Goal: Task Accomplishment & Management: Manage account settings

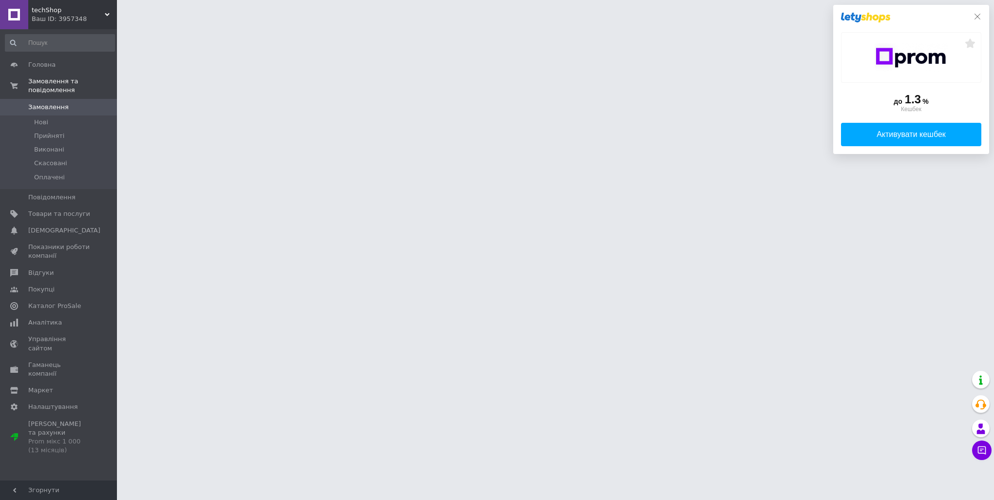
click at [978, 19] on icon at bounding box center [977, 17] width 8 height 8
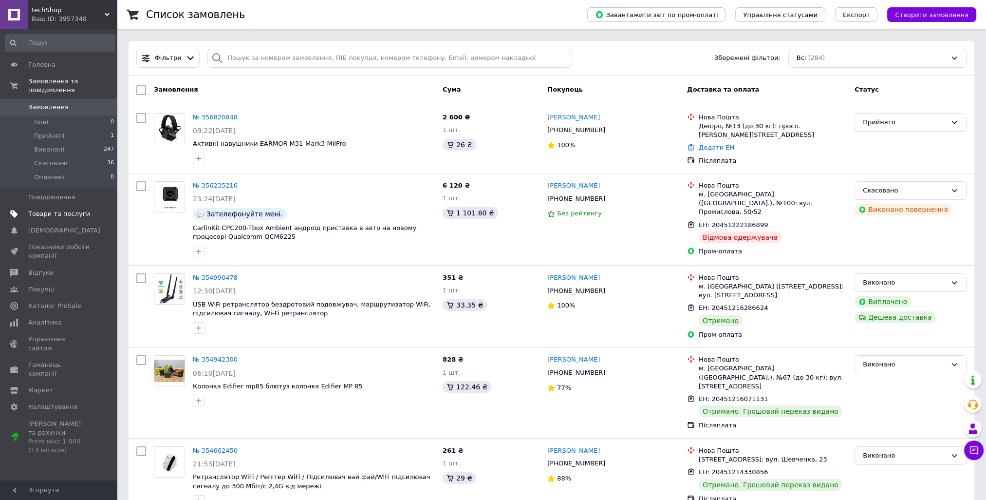
click at [55, 209] on span "Товари та послуги" at bounding box center [59, 213] width 62 height 9
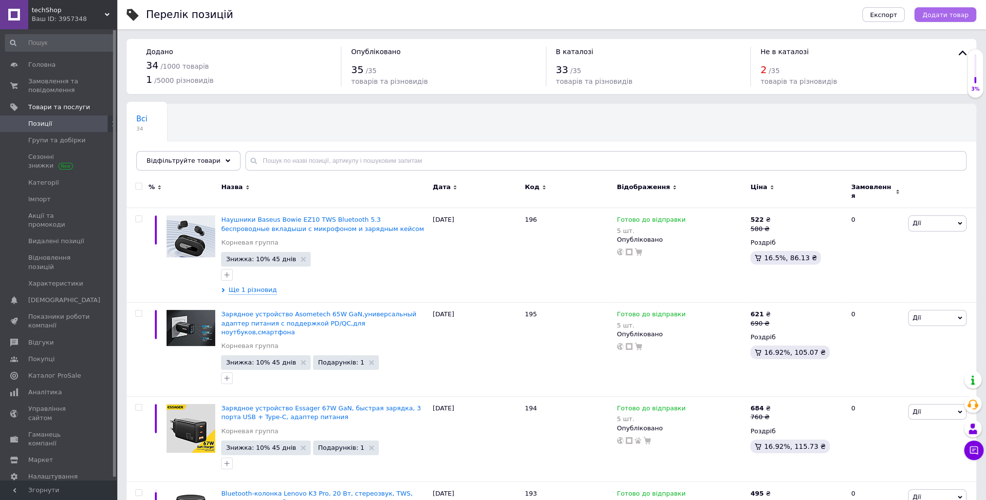
click at [948, 14] on span "Додати товар" at bounding box center [945, 14] width 46 height 7
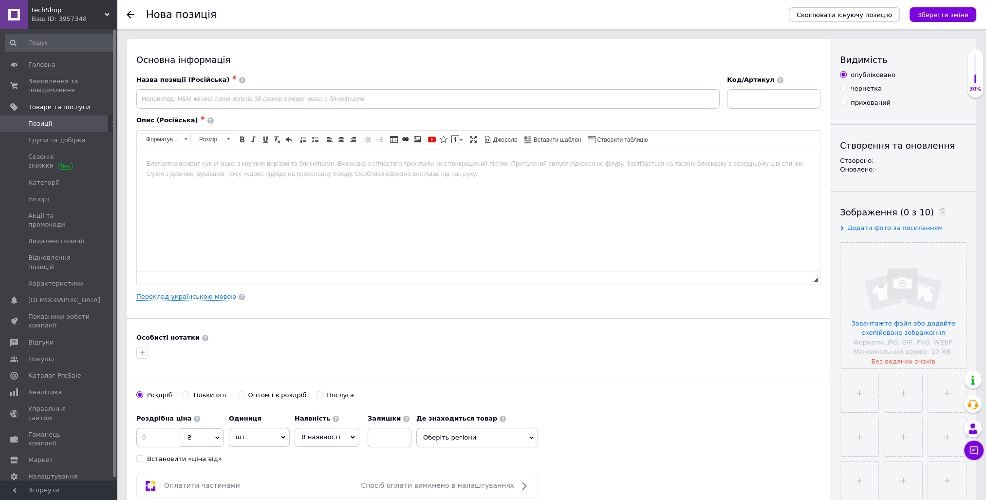
click at [242, 157] on html at bounding box center [478, 164] width 683 height 30
click at [884, 335] on input "file" at bounding box center [904, 306] width 126 height 126
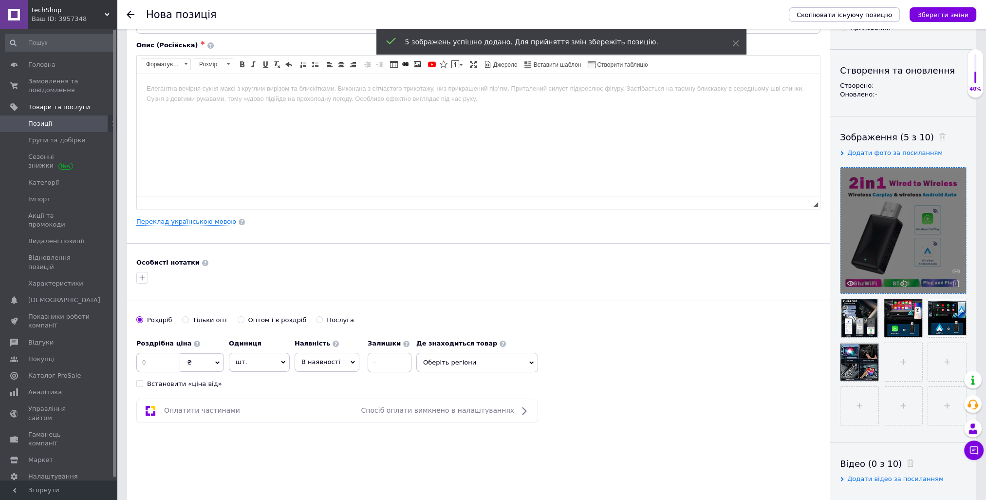
scroll to position [97, 0]
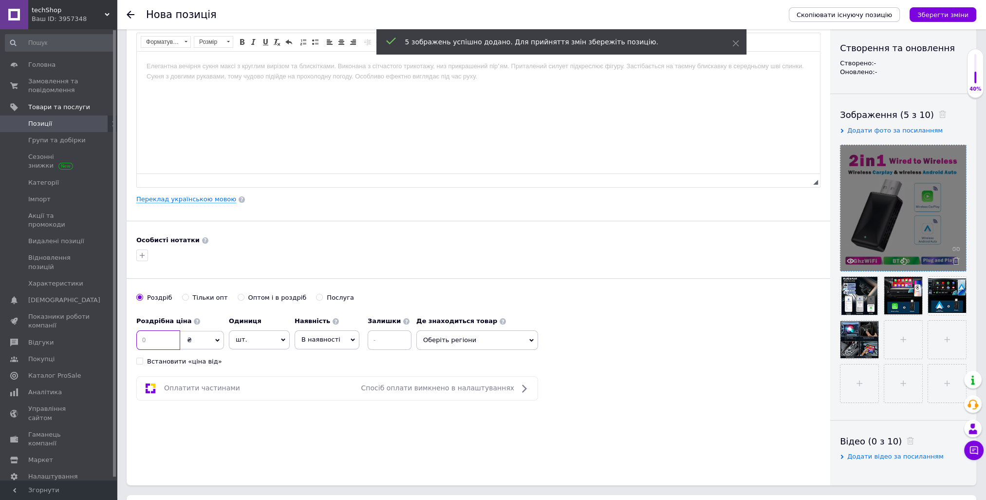
click at [155, 342] on input at bounding box center [158, 339] width 44 height 19
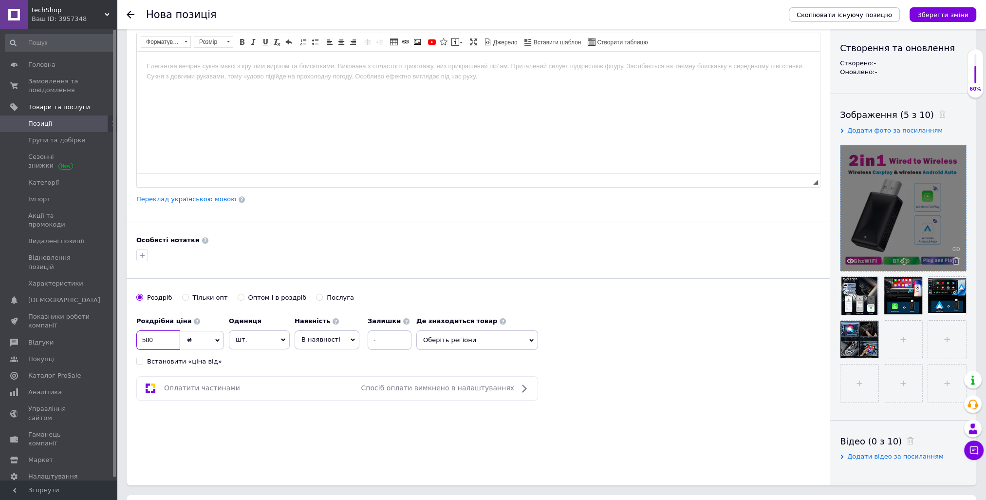
type input "580"
click at [388, 339] on input at bounding box center [390, 339] width 44 height 19
type input "5"
click at [339, 339] on span "В наявності" at bounding box center [327, 339] width 65 height 19
click at [333, 396] on li "Готово до відправки" at bounding box center [327, 400] width 64 height 22
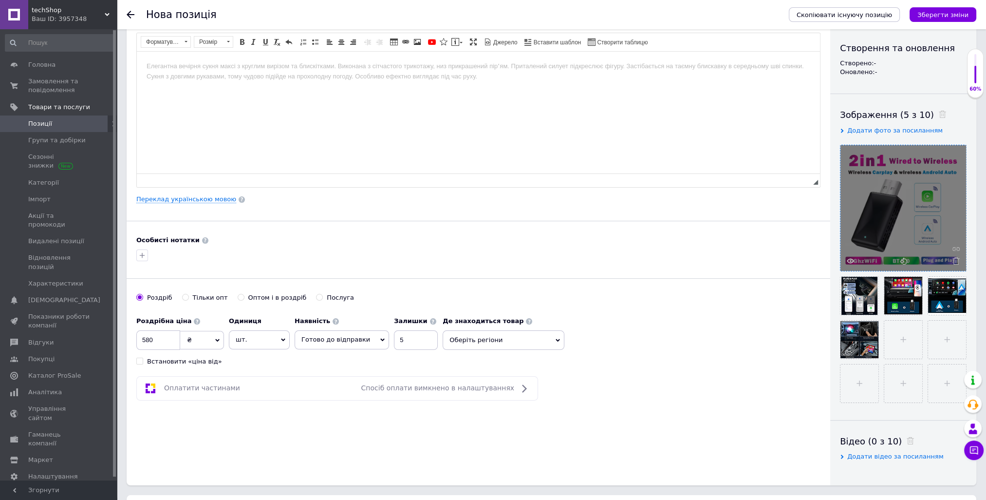
click at [471, 344] on span "Оберіть регіони" at bounding box center [504, 339] width 122 height 19
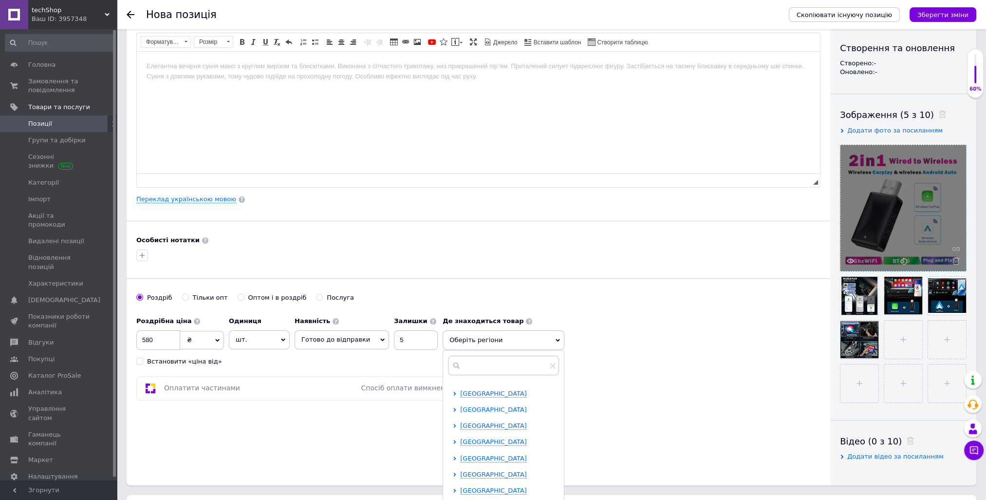
scroll to position [49, 0]
click at [471, 451] on span "[GEOGRAPHIC_DATA]" at bounding box center [493, 453] width 67 height 7
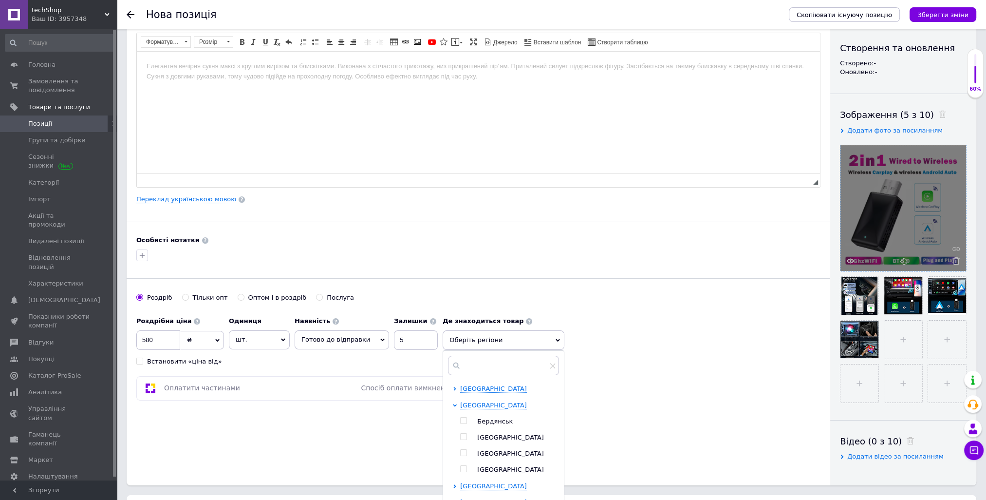
click at [460, 450] on input "checkbox" at bounding box center [463, 453] width 6 height 6
checkbox input "true"
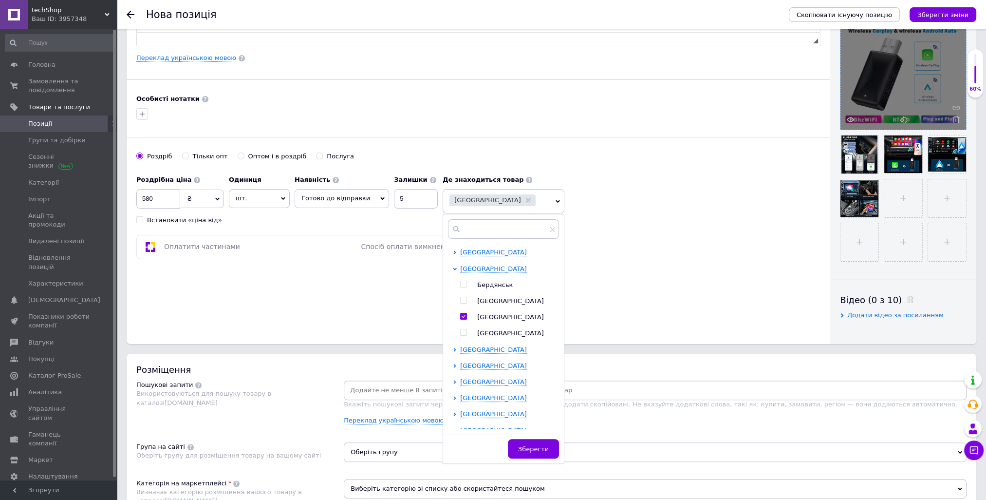
scroll to position [244, 0]
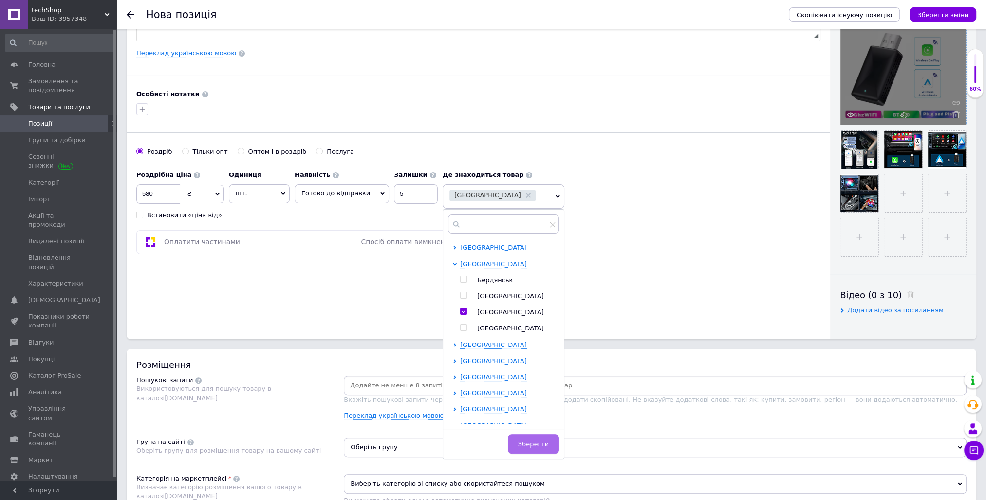
click at [513, 437] on button "Зберегти" at bounding box center [533, 443] width 51 height 19
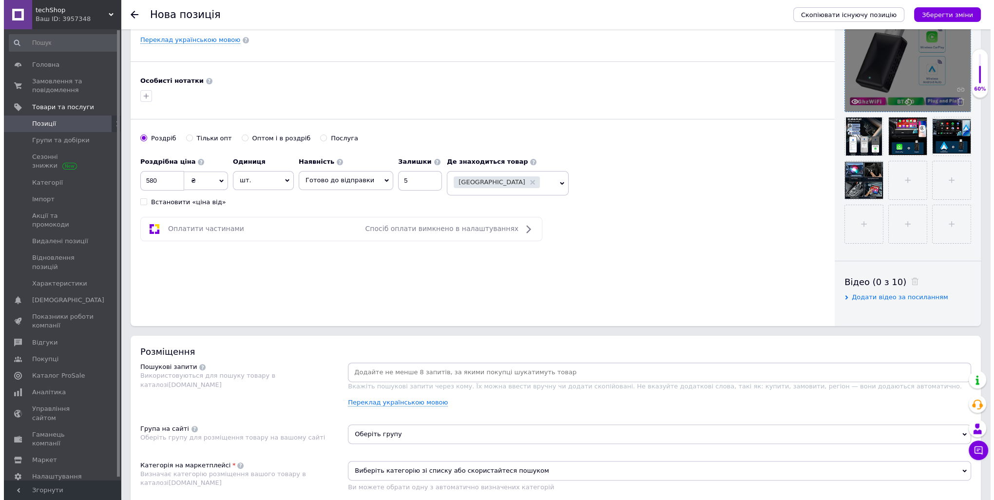
scroll to position [0, 0]
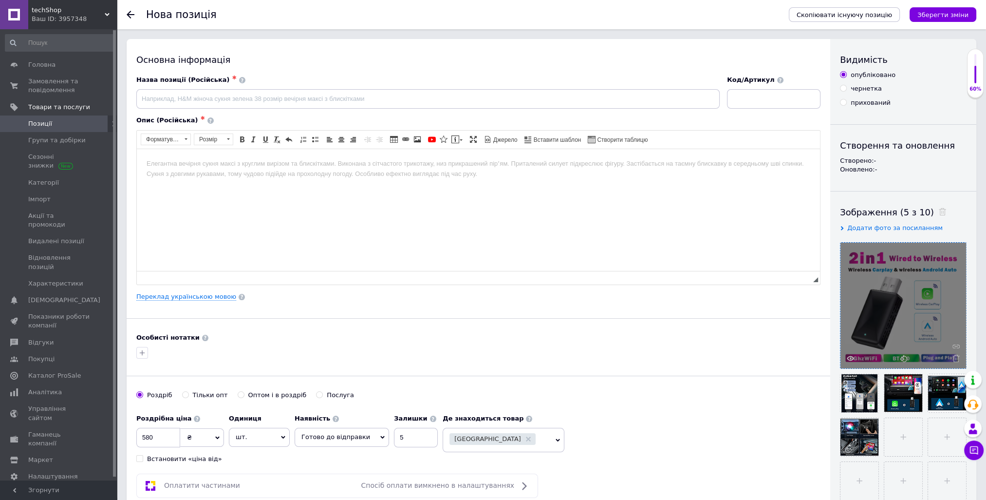
click at [318, 168] on body "Редактор, DCB00D7C-228A-4B1D-9231-908DCF997176" at bounding box center [479, 163] width 664 height 10
click at [202, 293] on link "Переклад українською мовою" at bounding box center [186, 297] width 100 height 8
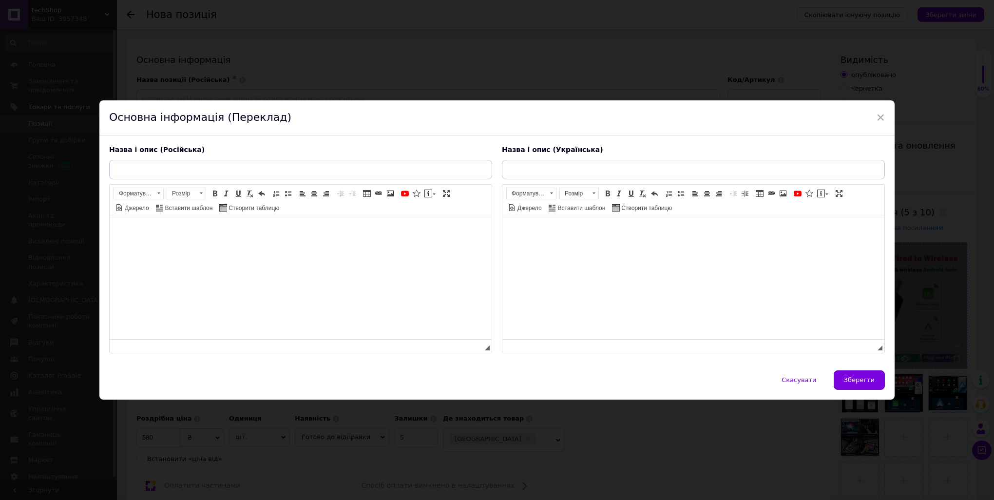
click at [202, 246] on html at bounding box center [301, 232] width 382 height 30
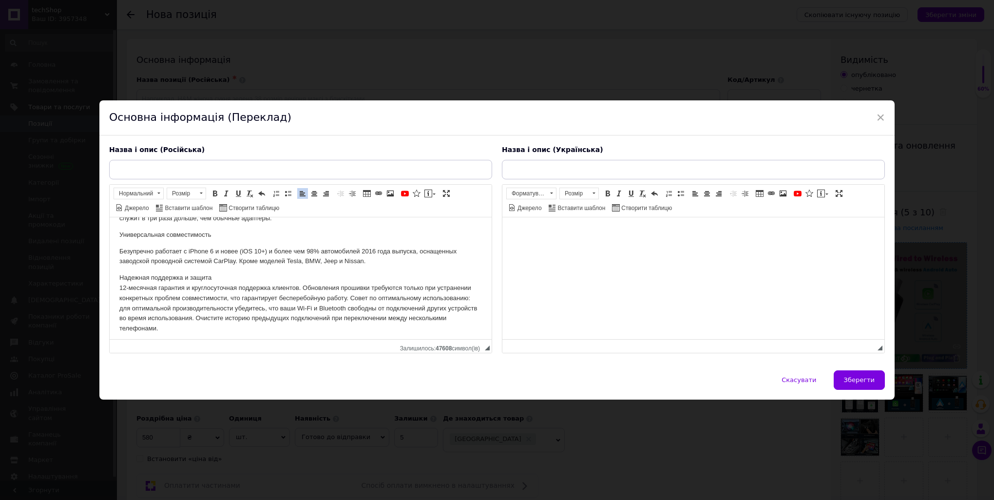
scroll to position [245, 0]
click at [282, 270] on p "Надежная поддержка и защита 12-месячная гарантия и круглосуточная поддержка кли…" at bounding box center [300, 298] width 362 height 61
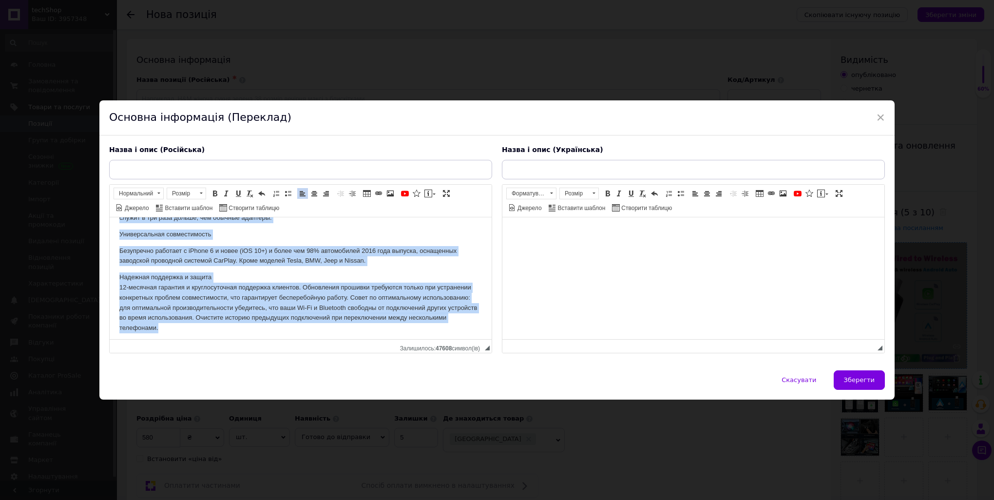
scroll to position [0, 0]
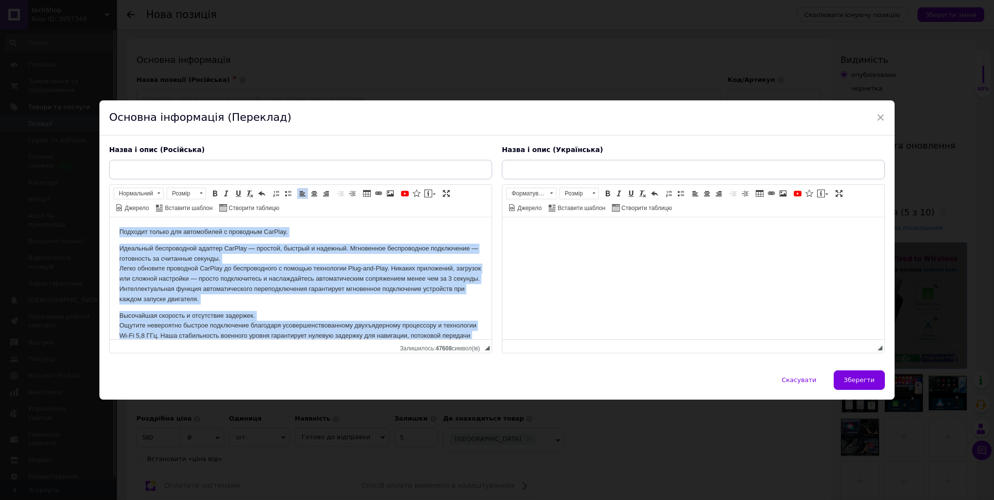
drag, startPoint x: 211, startPoint y: 322, endPoint x: 71, endPoint y: 132, distance: 236.4
click at [110, 217] on html "Подходит только для автомобилей с проводным CarPlay. Идеальный беспроводной ада…" at bounding box center [301, 401] width 382 height 368
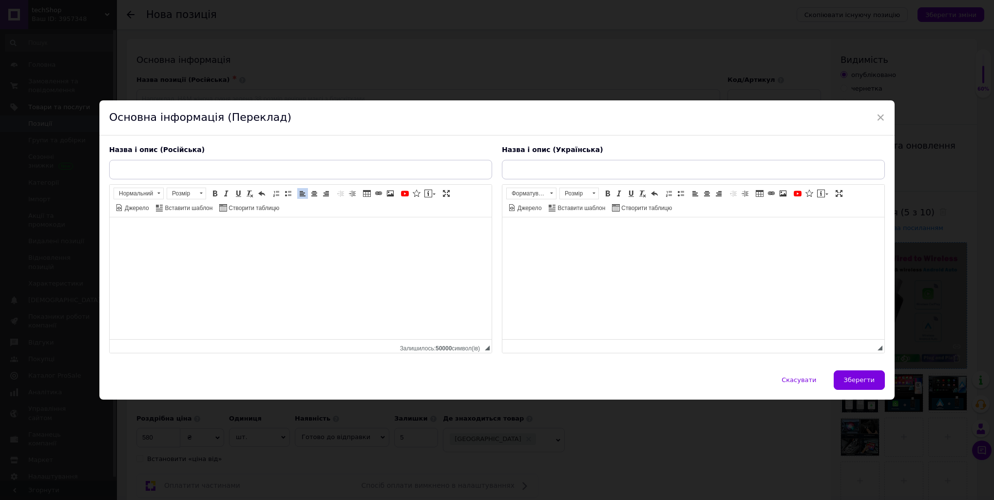
scroll to position [168, 0]
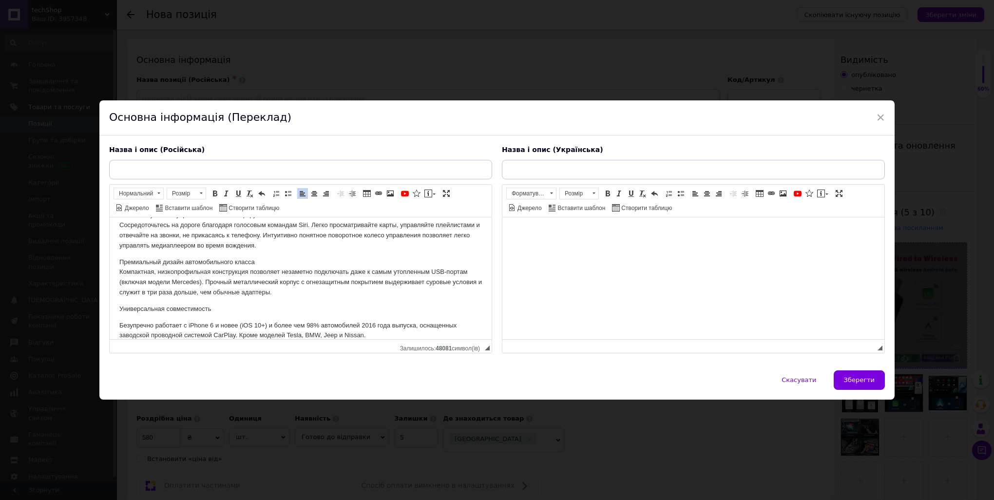
click at [575, 244] on html at bounding box center [693, 232] width 382 height 30
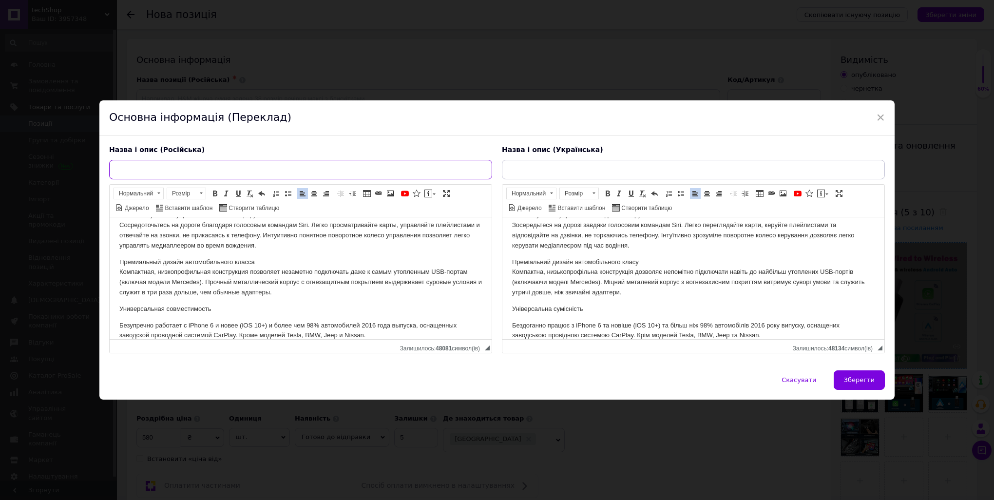
click at [195, 164] on input "text" at bounding box center [300, 169] width 383 height 19
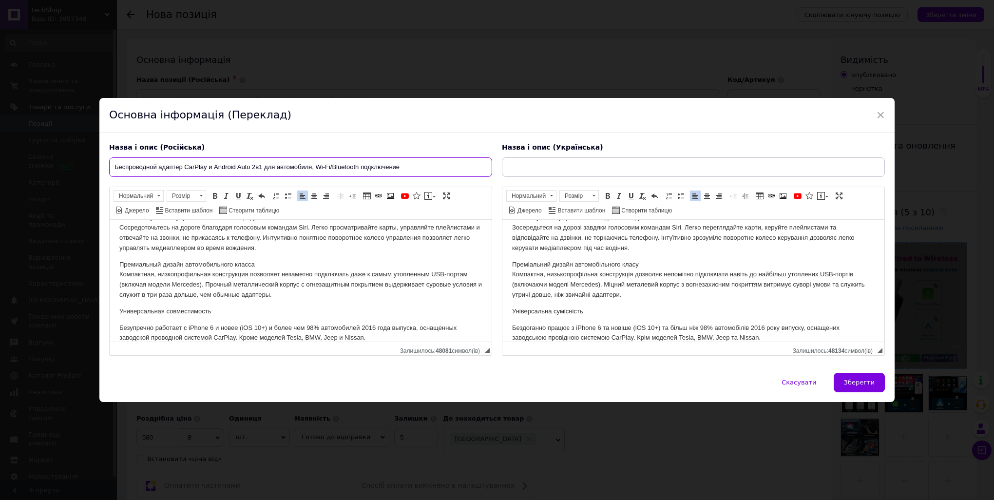
type input "Беспроводной адаптер CarPlay и Android Auto 2в1 для автомобиля, Wi-Fi/Bluetooth…"
click at [517, 163] on input "text" at bounding box center [693, 166] width 383 height 19
paste input "Бездротовий адаптер CarPlay та Android Auto 2в1 для автомобіля, Wi-Fi/Bluetooth…"
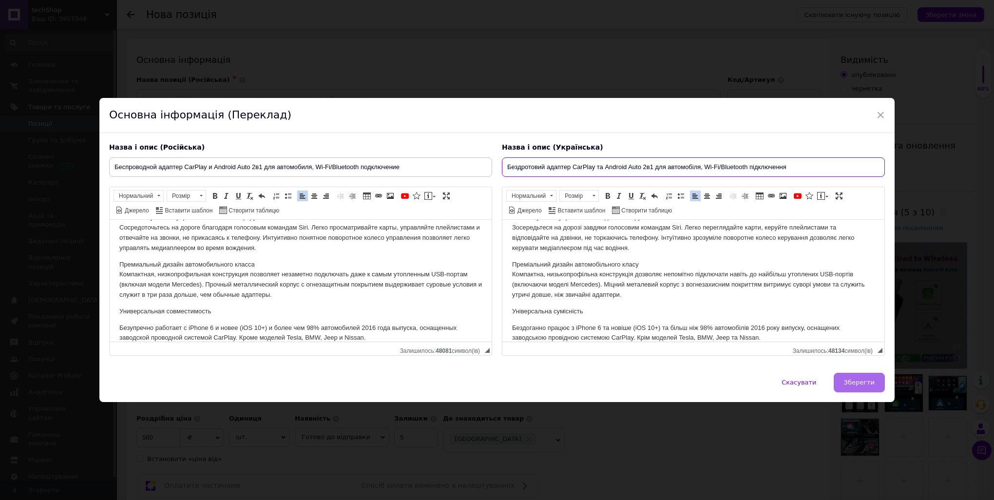
type input "Бездротовий адаптер CarPlay та Android Auto 2в1 для автомобіля, Wi-Fi/Bluetooth…"
click at [849, 388] on button "Зберегти" at bounding box center [858, 382] width 51 height 19
type input "Беспроводной адаптер CarPlay и Android Auto 2в1 для автомобиля, Wi-Fi/Bluetooth…"
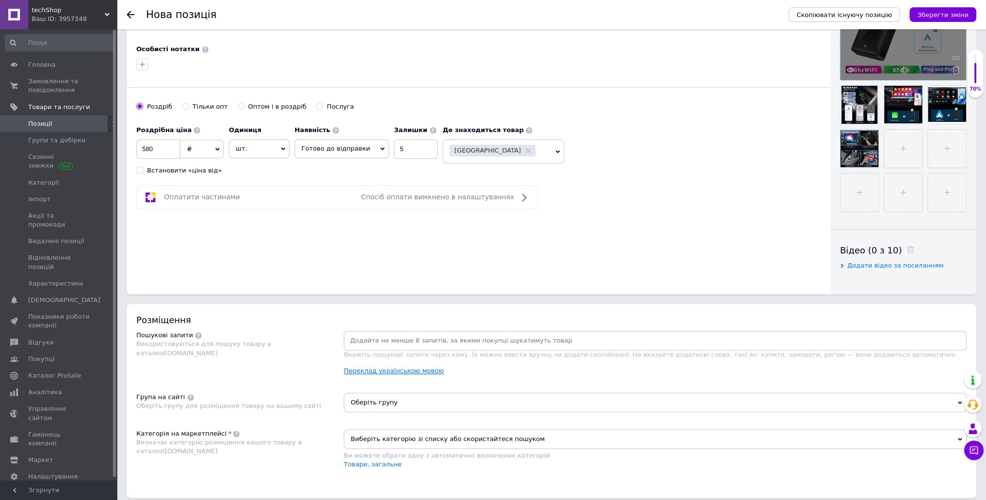
scroll to position [292, 0]
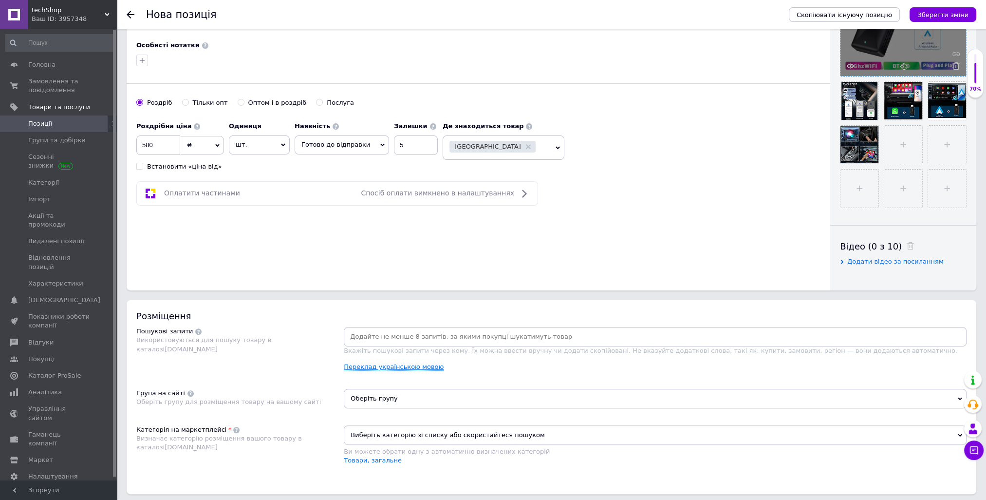
click at [389, 367] on link "Переклад українською мовою" at bounding box center [394, 367] width 100 height 8
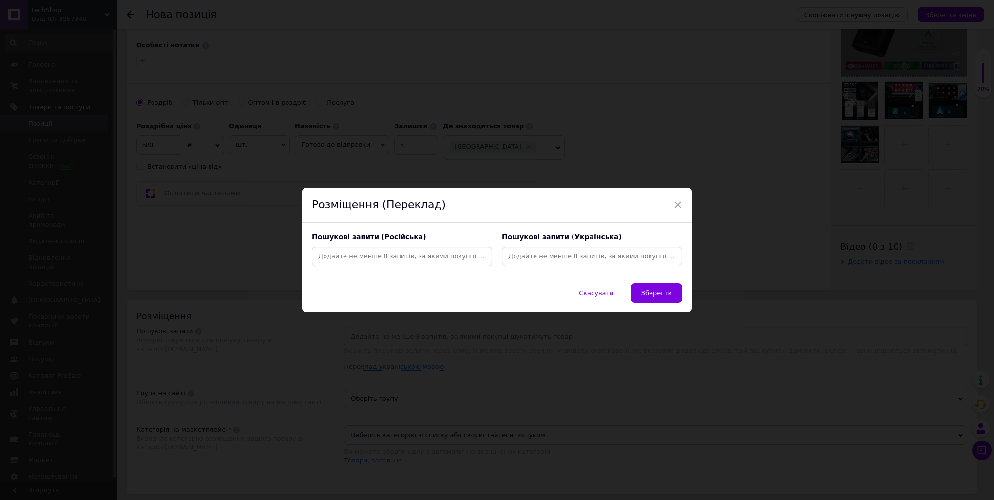
click at [390, 261] on input at bounding box center [402, 256] width 176 height 15
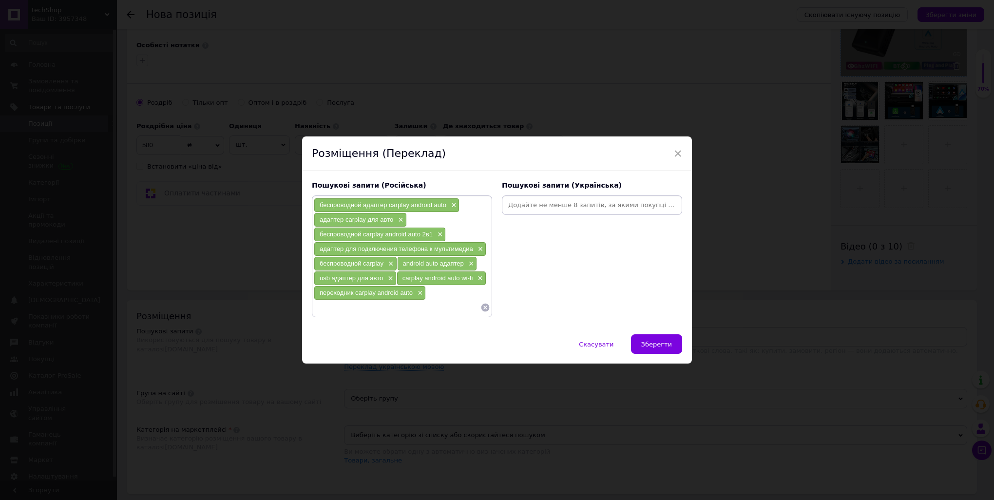
click at [534, 211] on input at bounding box center [592, 205] width 176 height 15
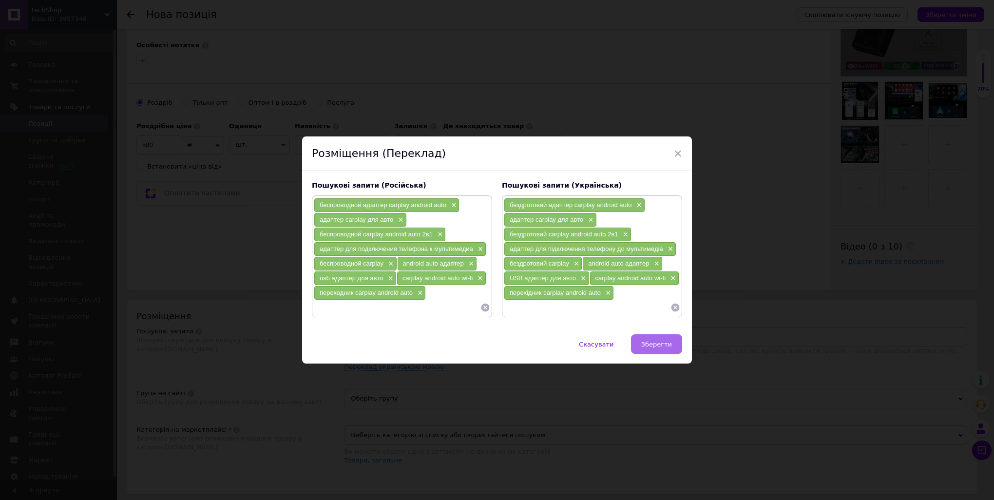
click at [655, 340] on span "Зберегти" at bounding box center [656, 343] width 31 height 7
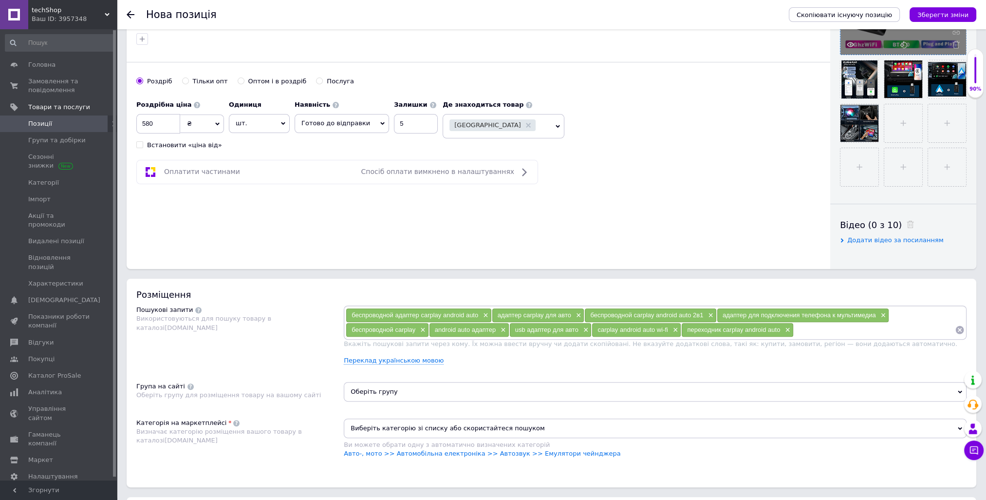
scroll to position [390, 0]
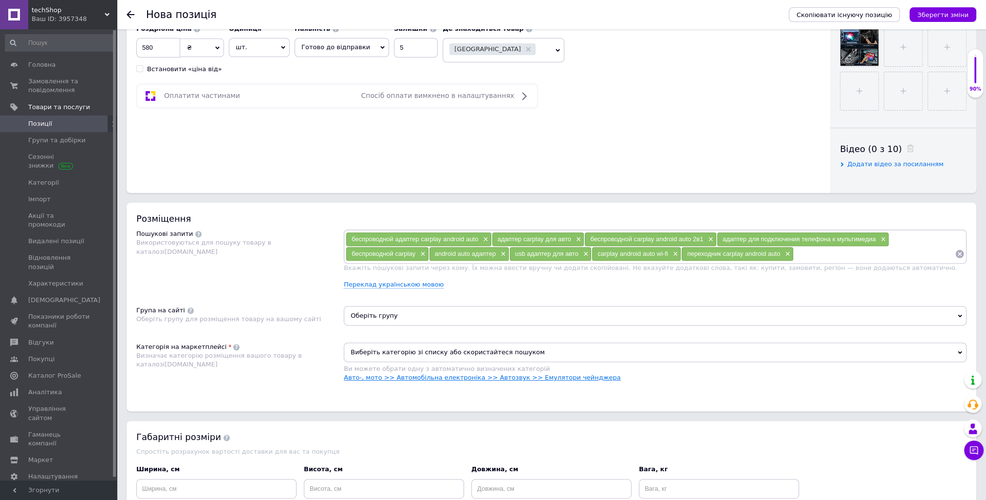
click at [500, 377] on link "Авто-, мото >> Автомобільна електроніка >> Автозвук >> Емулятори чейнджера" at bounding box center [482, 377] width 277 height 7
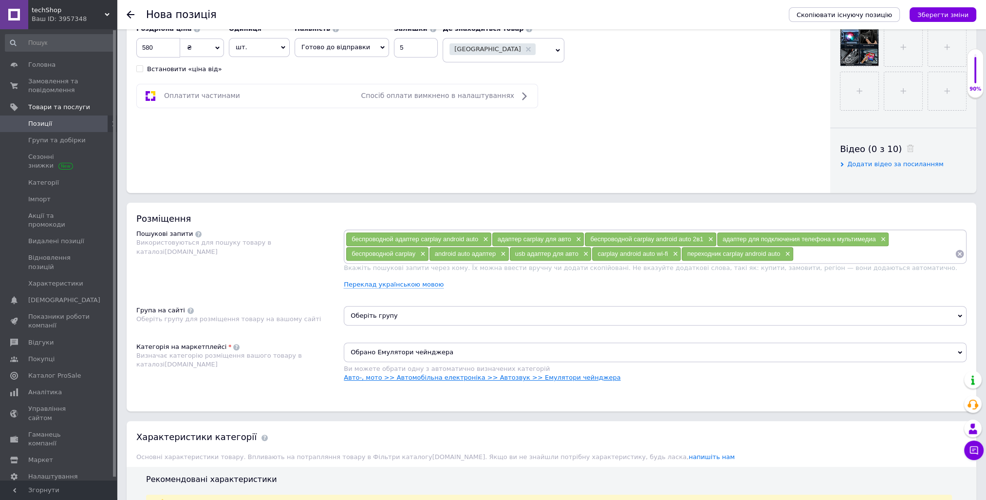
click at [454, 377] on link "Авто-, мото >> Автомобільна електроніка >> Автозвук >> Емулятори чейнджера" at bounding box center [482, 377] width 277 height 7
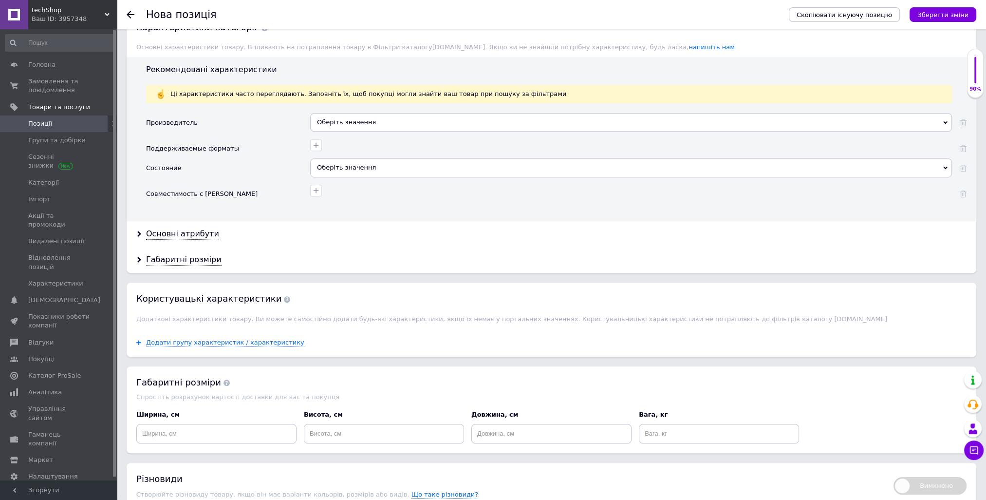
scroll to position [828, 0]
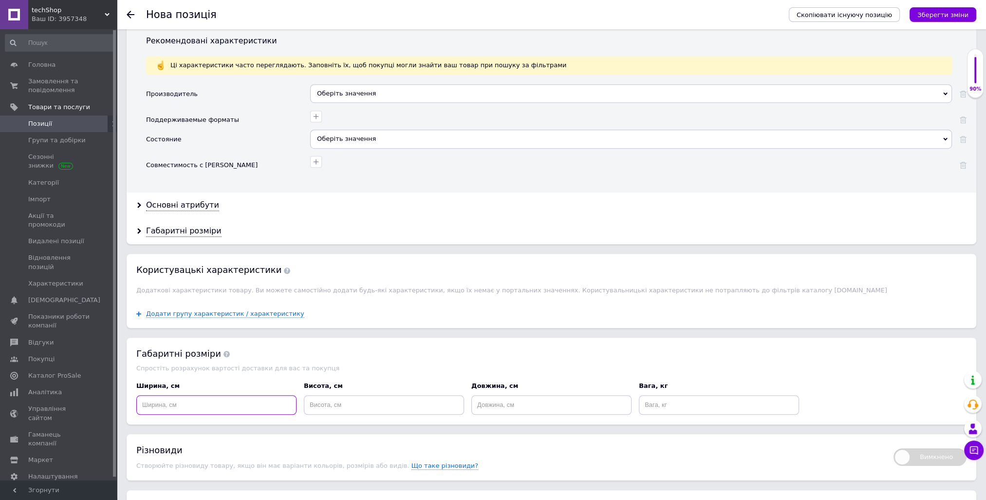
click at [202, 404] on input at bounding box center [216, 404] width 160 height 19
type input "5"
click at [349, 402] on input at bounding box center [384, 404] width 160 height 19
type input "5"
click at [476, 414] on div "Довжина, см" at bounding box center [552, 398] width 168 height 40
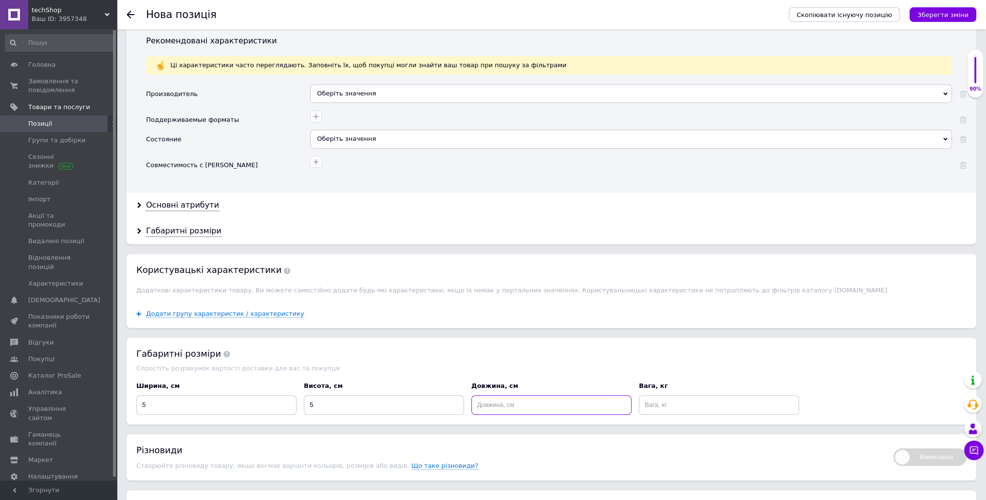
click at [483, 408] on input at bounding box center [551, 404] width 160 height 19
type input "5"
click at [694, 406] on input at bounding box center [719, 404] width 160 height 19
type input "0.1"
click at [594, 400] on input "5" at bounding box center [551, 404] width 160 height 19
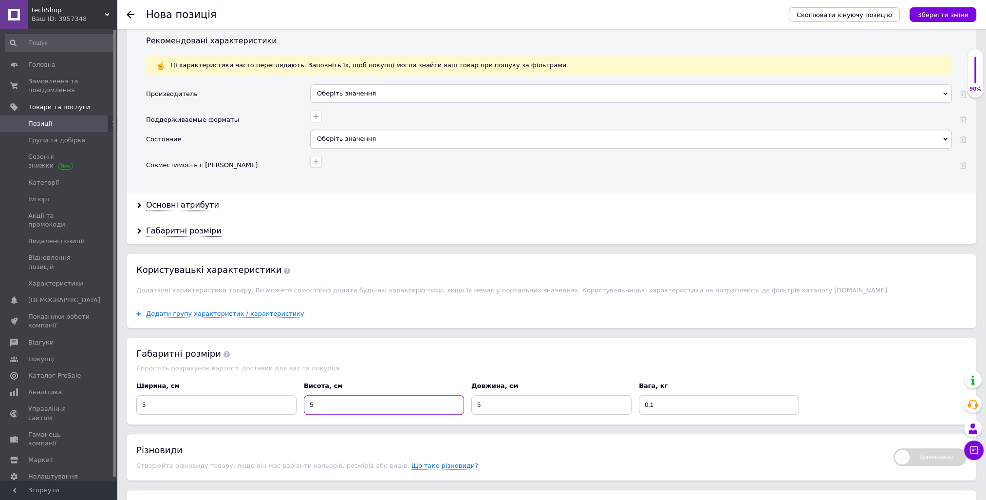
click at [320, 410] on input "5" at bounding box center [384, 404] width 160 height 19
click at [184, 396] on input "5" at bounding box center [216, 404] width 160 height 19
drag, startPoint x: 331, startPoint y: 403, endPoint x: 298, endPoint y: 402, distance: 33.1
click at [298, 402] on div "Ширина, см 5 Висота, см 5 Довжина, см 5 Вага, кг 0.1" at bounding box center [552, 398] width 838 height 40
type input "10"
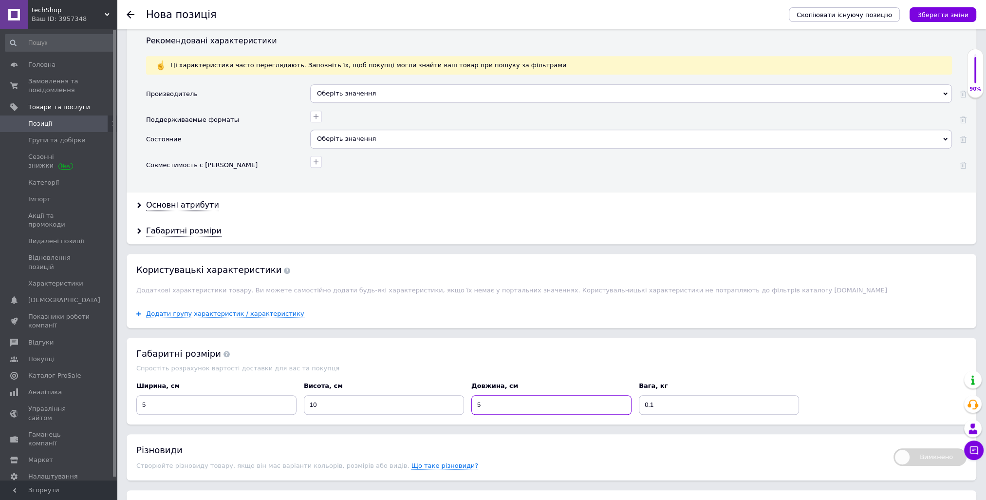
drag, startPoint x: 497, startPoint y: 404, endPoint x: 456, endPoint y: 405, distance: 40.9
click at [458, 405] on div "Ширина, см 5 Висота, см 10 Довжина, см 5 Вага, кг 0.1" at bounding box center [552, 398] width 838 height 40
type input "10"
click at [546, 369] on div "Спростіть розрахунок вартості доставки для вас та покупця" at bounding box center [551, 367] width 830 height 7
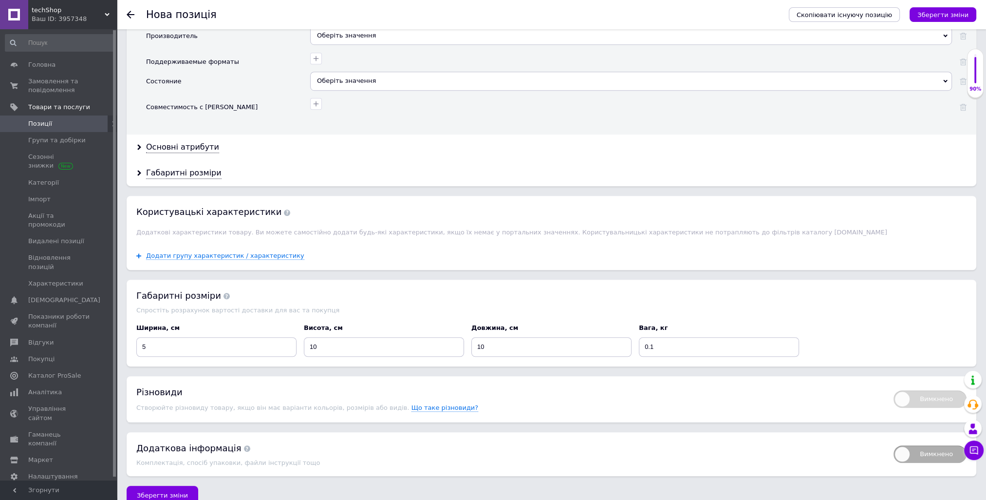
scroll to position [900, 0]
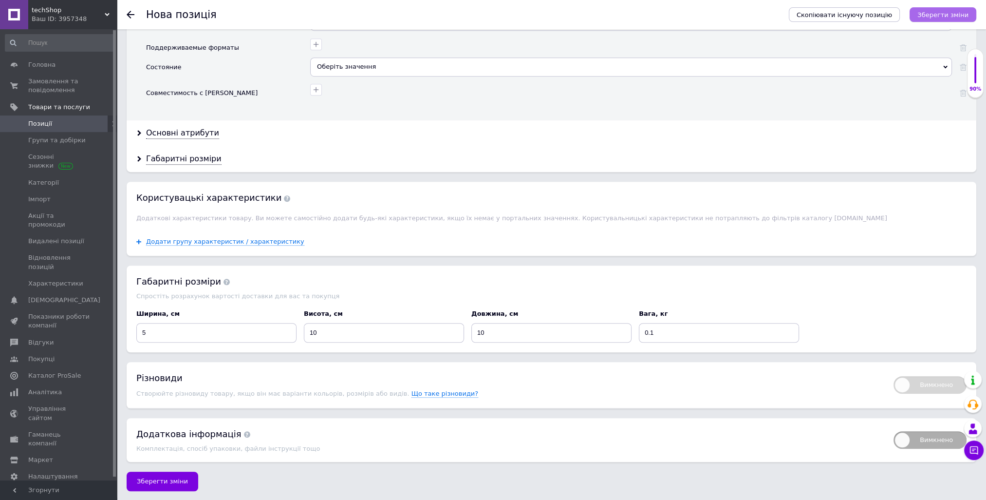
click at [949, 14] on icon "Зберегти зміни" at bounding box center [943, 14] width 51 height 7
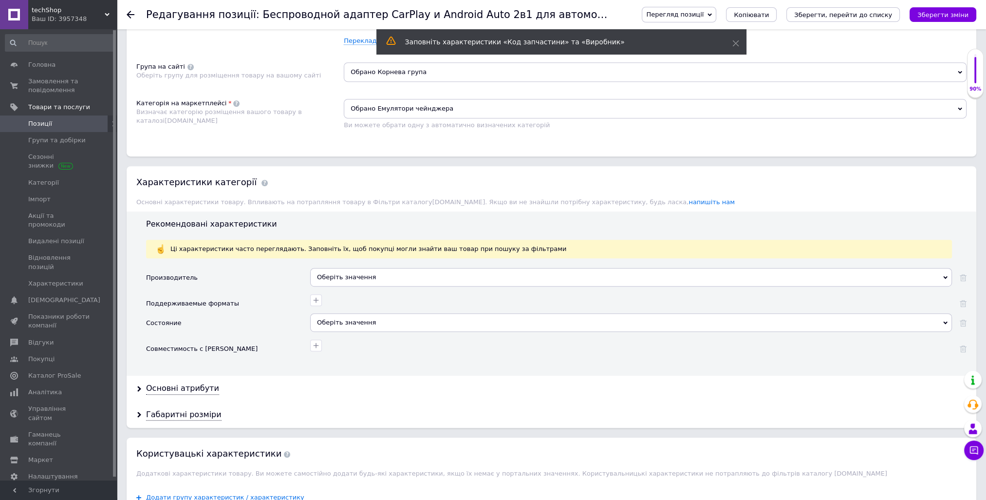
scroll to position [982, 0]
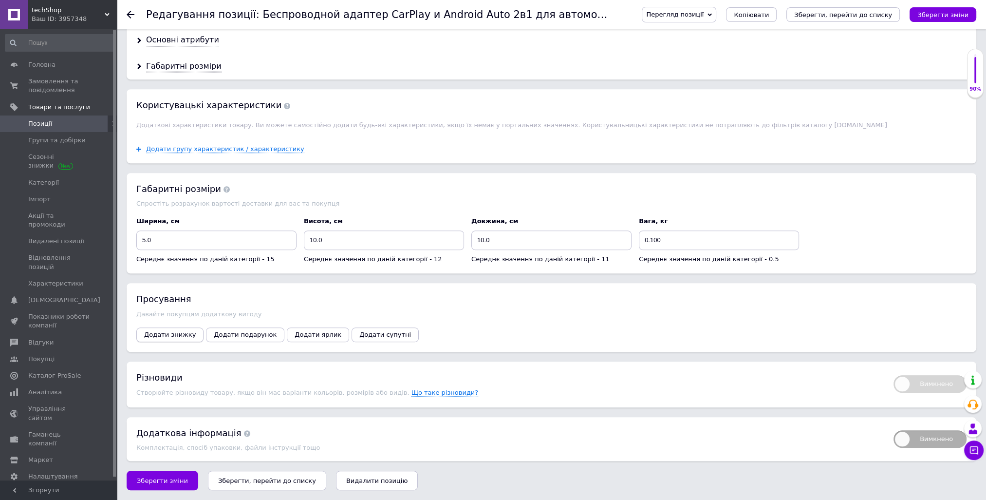
click at [164, 336] on span "Додати знижку" at bounding box center [170, 334] width 52 height 7
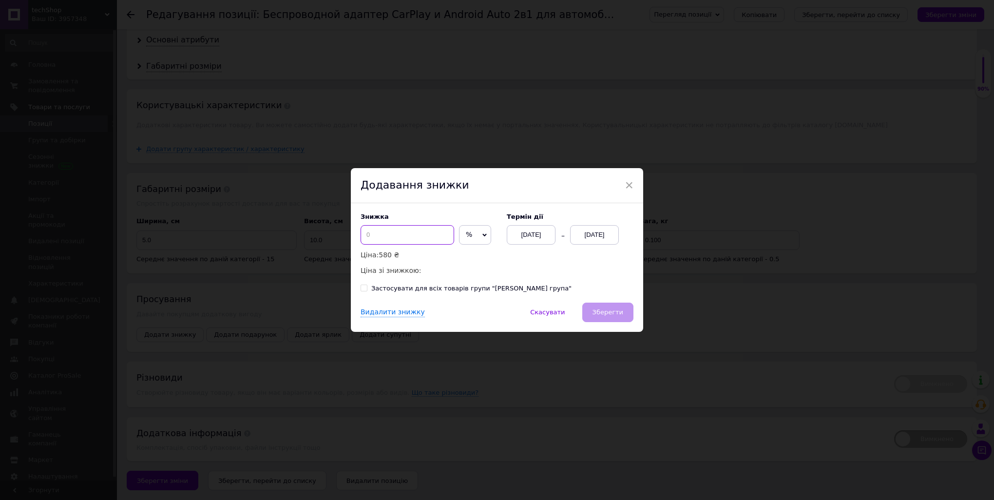
click at [411, 237] on input at bounding box center [407, 234] width 94 height 19
type input "10"
click at [582, 237] on div "[DATE]" at bounding box center [594, 234] width 49 height 19
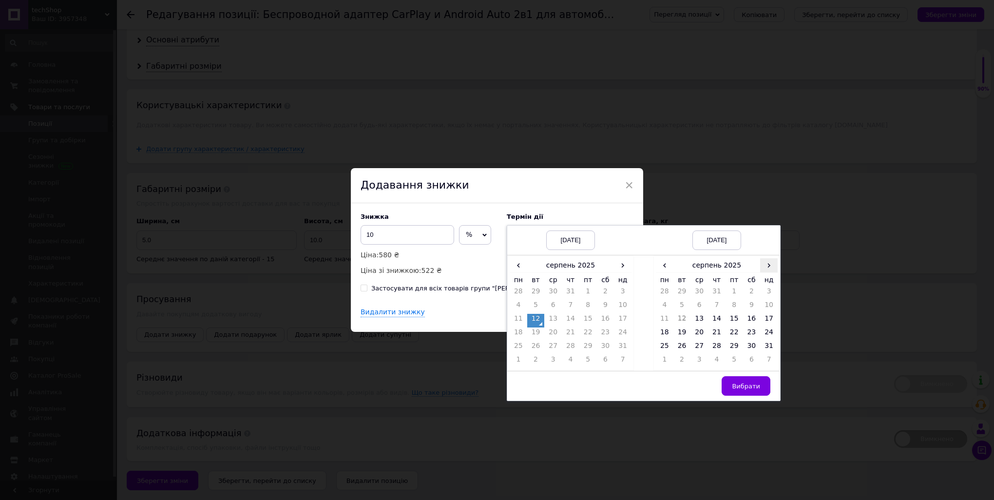
click at [761, 266] on span "›" at bounding box center [769, 265] width 18 height 14
click at [736, 350] on td "26" at bounding box center [734, 348] width 18 height 14
click at [737, 389] on span "Вибрати" at bounding box center [746, 385] width 28 height 7
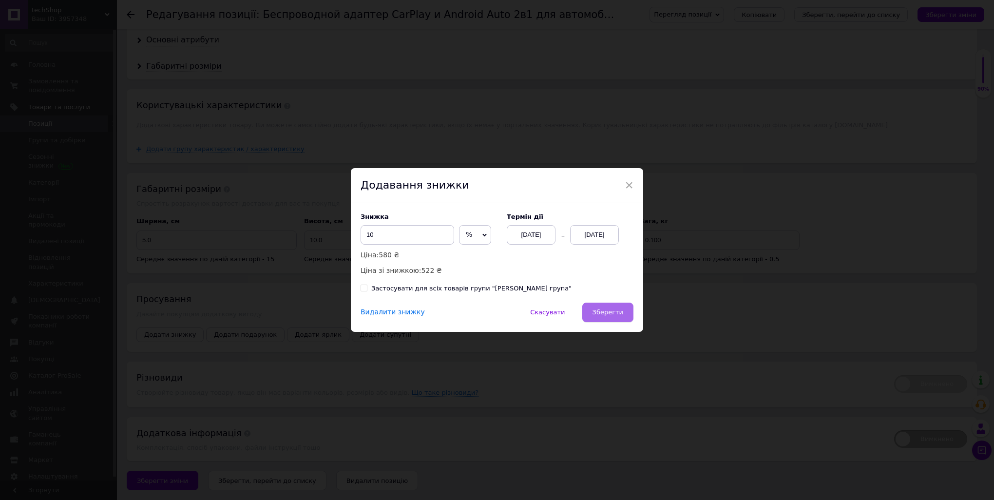
click at [614, 315] on span "Зберегти" at bounding box center [607, 311] width 31 height 7
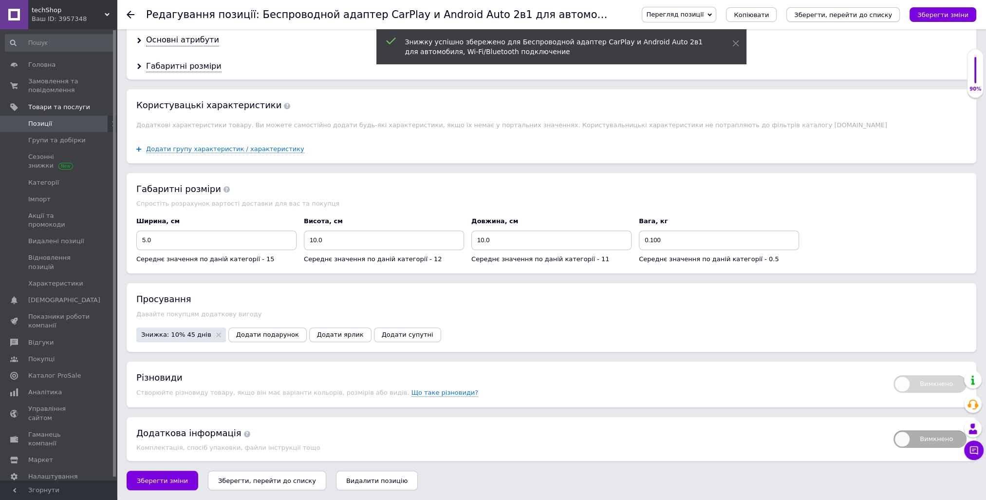
click at [840, 15] on icon "Зберегти, перейти до списку" at bounding box center [843, 14] width 98 height 7
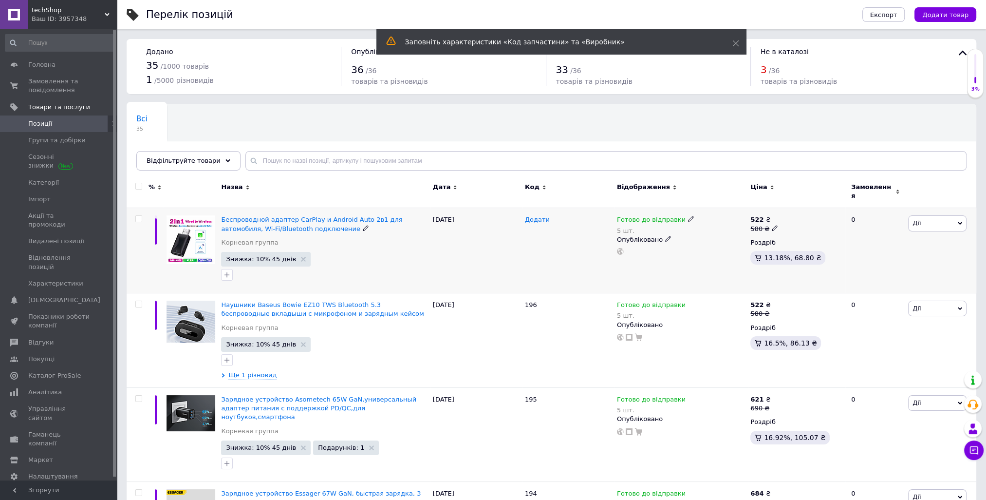
click at [531, 216] on span "Додати" at bounding box center [537, 220] width 25 height 8
type input "197"
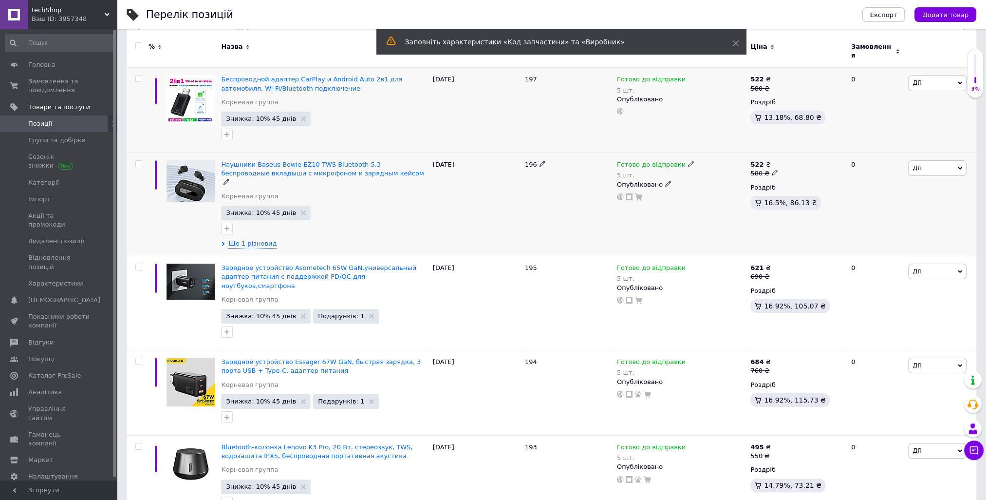
scroll to position [146, 0]
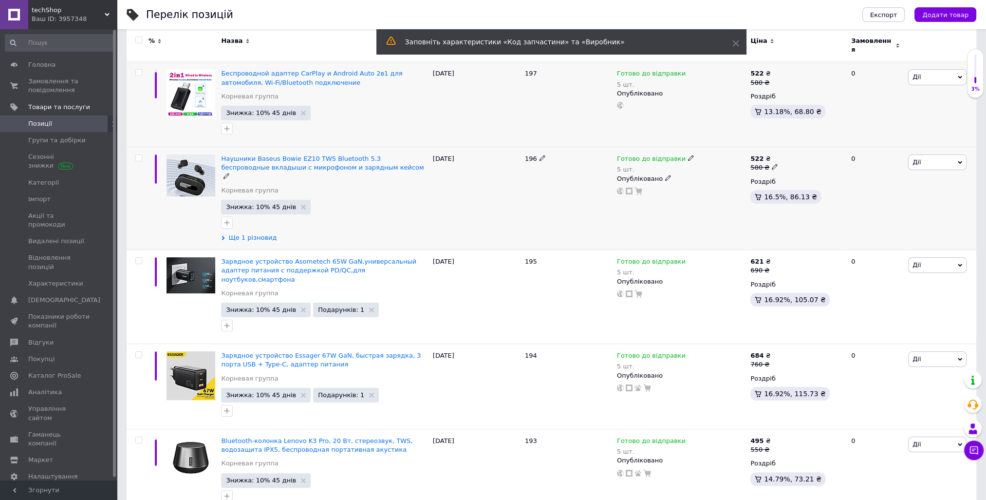
click at [257, 233] on span "Ще 1 різновид" at bounding box center [252, 237] width 48 height 9
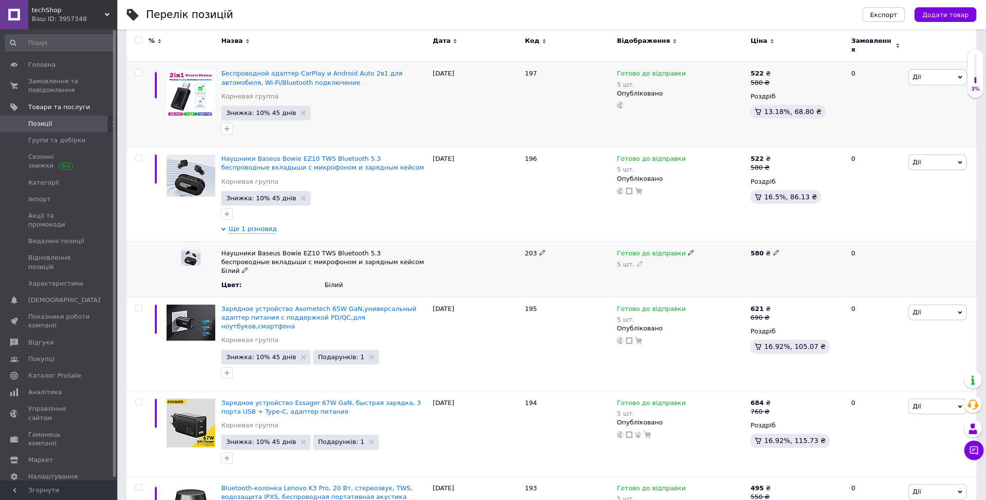
click at [541, 249] on icon at bounding box center [543, 252] width 6 height 6
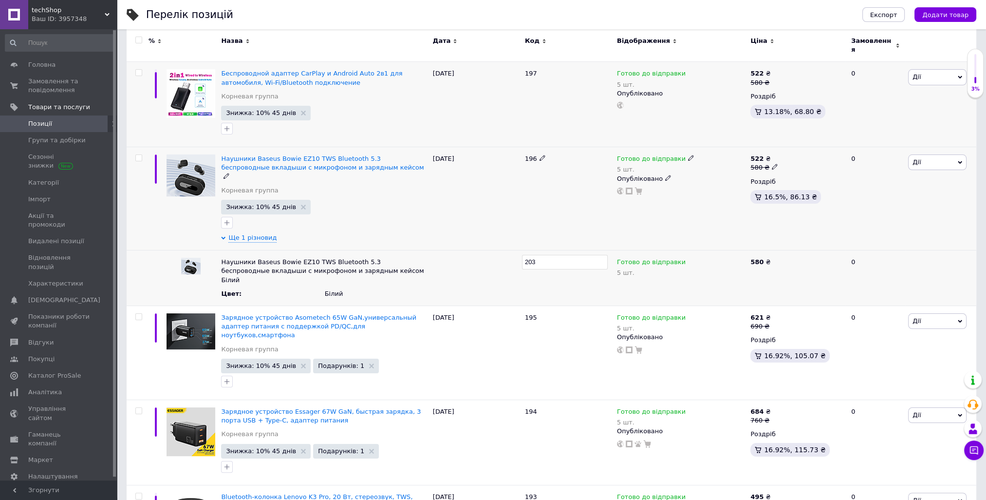
click at [618, 224] on div "Готово до відправки 5 шт. Опубліковано" at bounding box center [681, 198] width 133 height 103
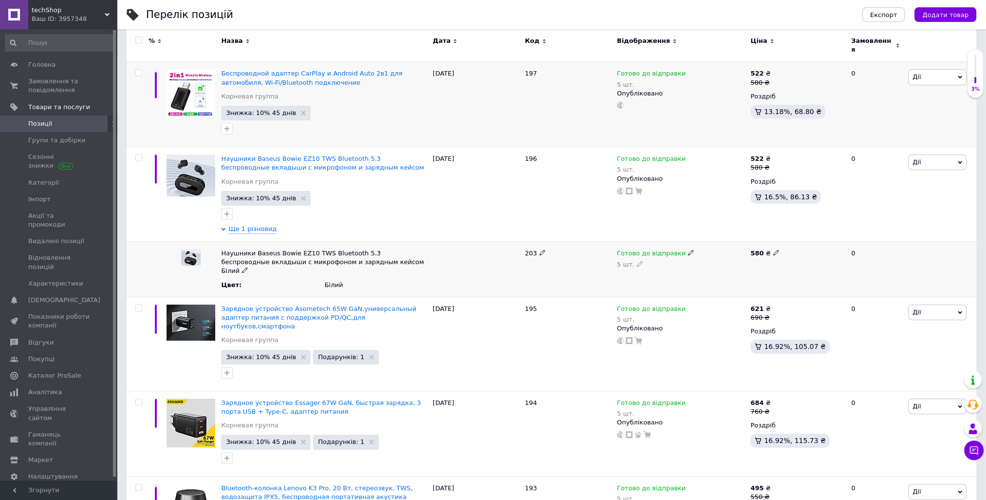
click at [773, 249] on icon at bounding box center [776, 252] width 6 height 6
click at [753, 272] on div "580" at bounding box center [796, 270] width 97 height 56
click at [774, 249] on icon at bounding box center [776, 252] width 6 height 6
drag, startPoint x: 774, startPoint y: 246, endPoint x: 755, endPoint y: 251, distance: 19.1
click at [755, 251] on input "580" at bounding box center [793, 253] width 91 height 15
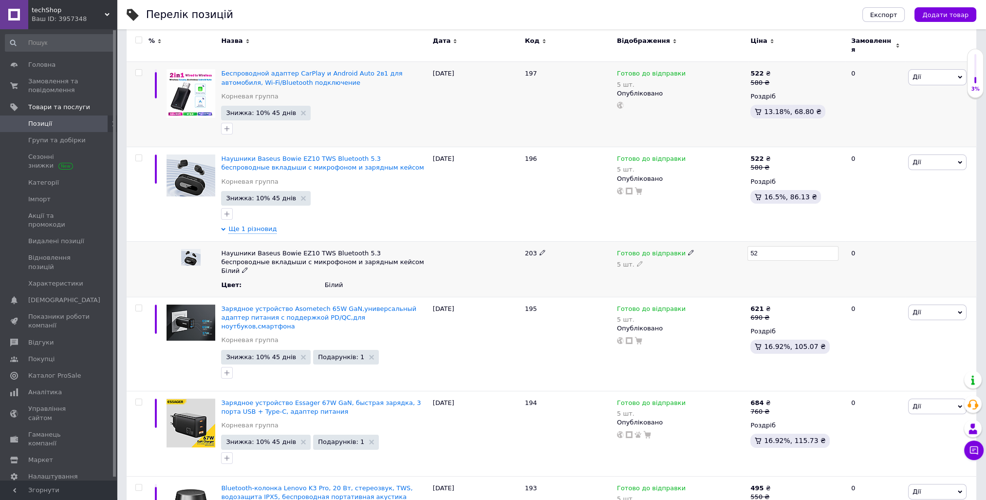
type input "522"
click at [688, 249] on icon at bounding box center [691, 252] width 6 height 6
click at [683, 246] on span "Готово до відправки" at bounding box center [679, 253] width 133 height 16
click at [688, 250] on use at bounding box center [690, 252] width 5 height 5
click at [754, 258] on div "522 ₴" at bounding box center [796, 270] width 97 height 56
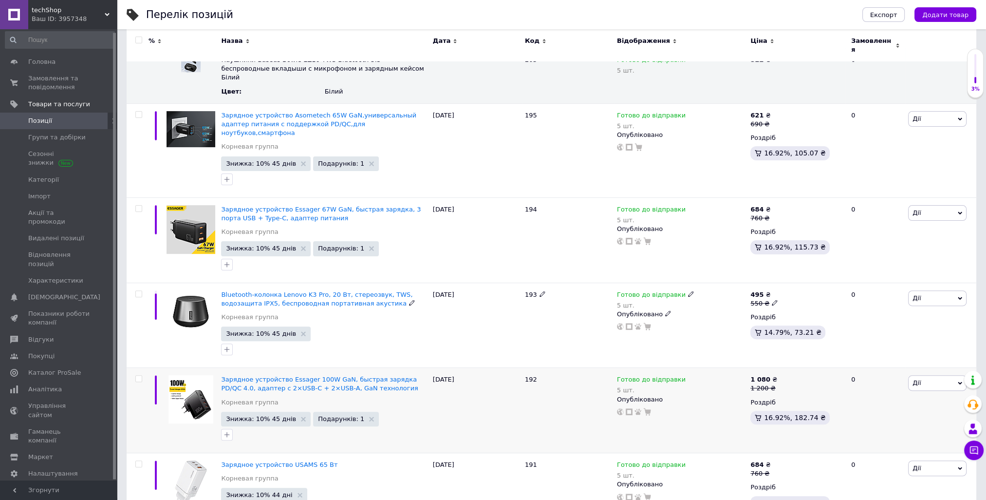
scroll to position [341, 0]
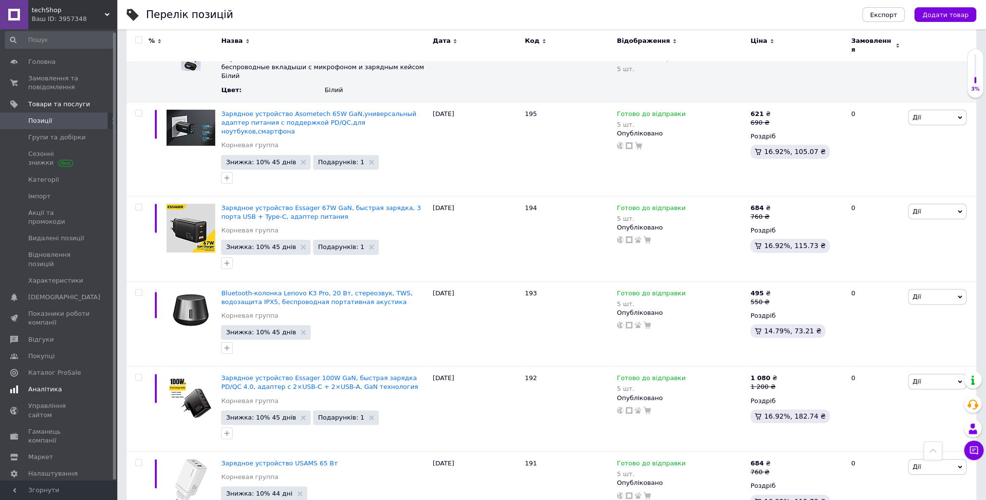
click at [59, 385] on span "Аналітика" at bounding box center [59, 389] width 62 height 9
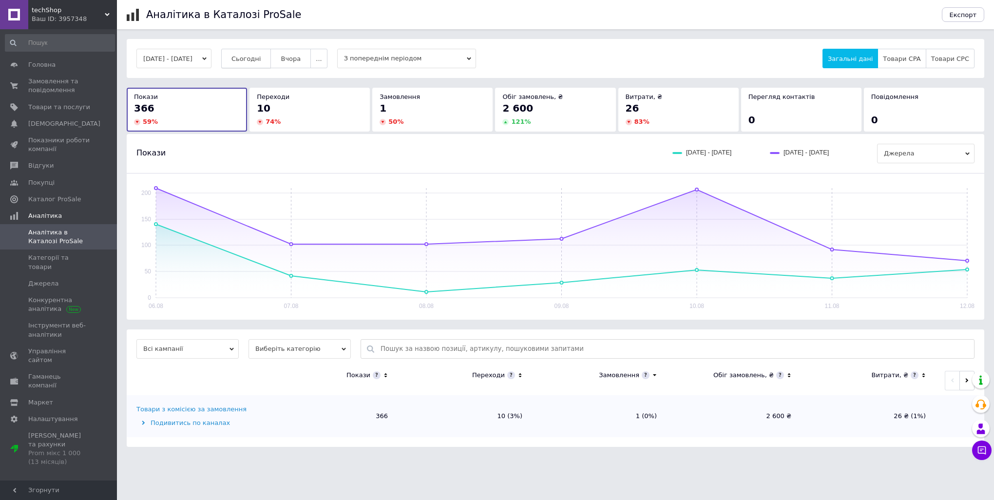
click at [262, 63] on button "Сьогодні" at bounding box center [246, 58] width 50 height 19
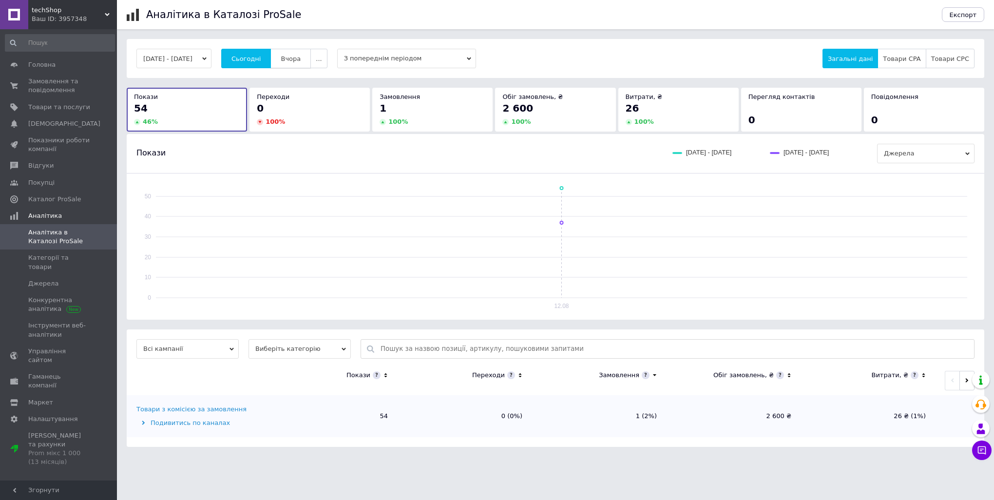
click at [300, 56] on span "Вчора" at bounding box center [291, 58] width 20 height 7
click at [44, 87] on span "Замовлення та повідомлення" at bounding box center [59, 86] width 62 height 18
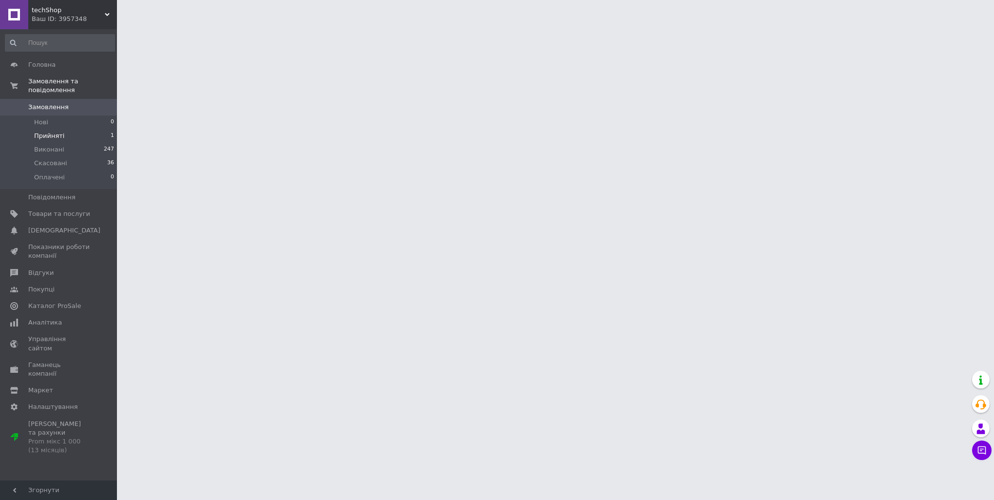
click at [62, 129] on li "Прийняті 1" at bounding box center [60, 136] width 120 height 14
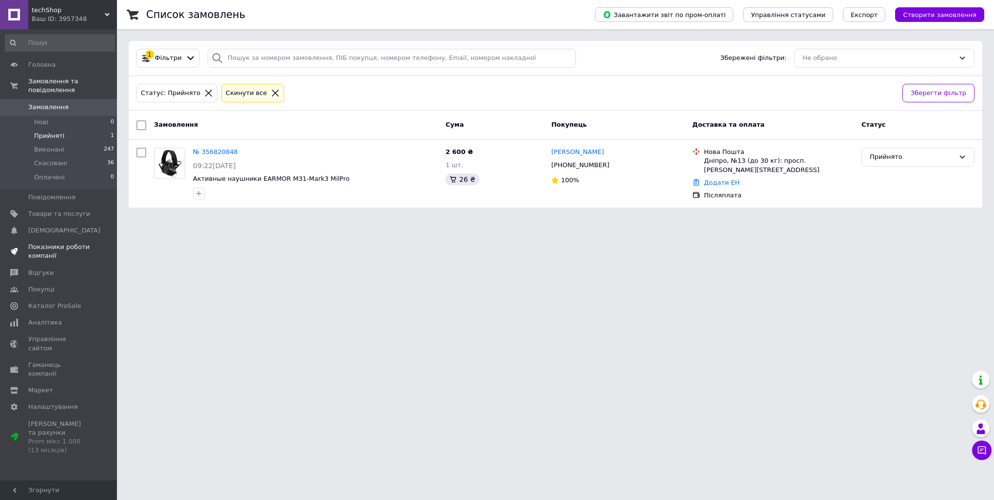
click at [69, 246] on span "Показники роботи компанії" at bounding box center [59, 252] width 62 height 18
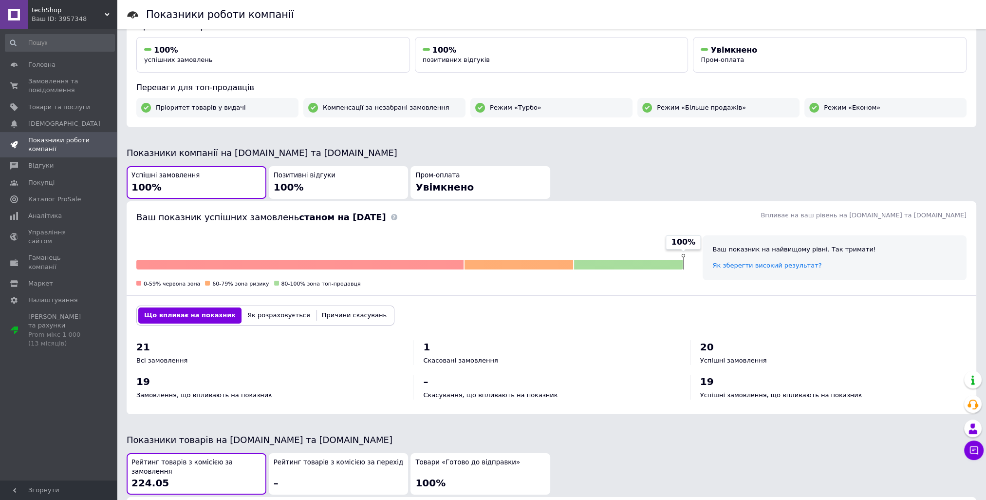
scroll to position [146, 0]
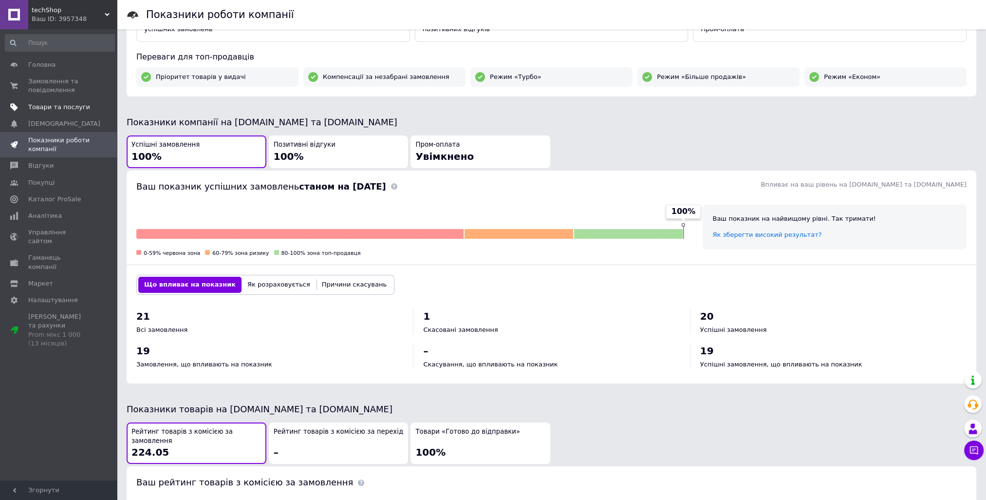
click at [49, 103] on span "Товари та послуги" at bounding box center [59, 107] width 62 height 9
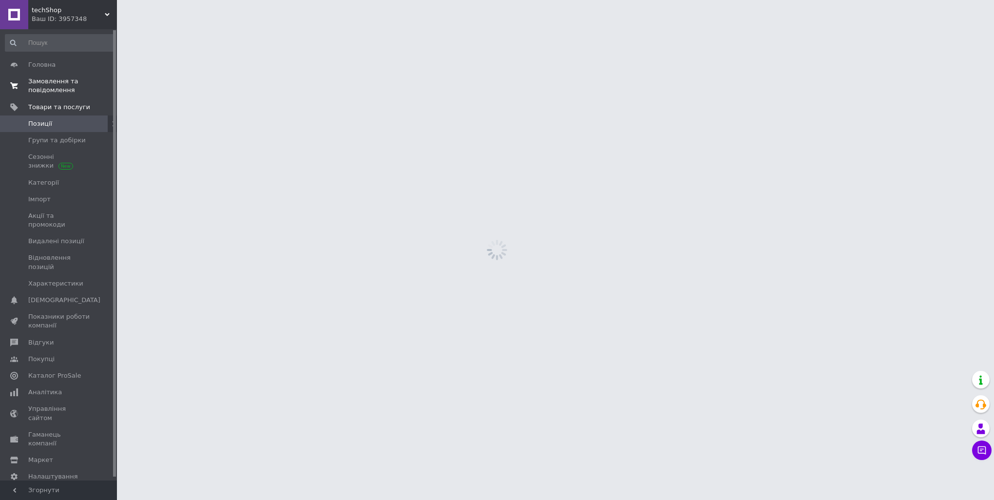
click at [55, 92] on span "Замовлення та повідомлення" at bounding box center [59, 86] width 62 height 18
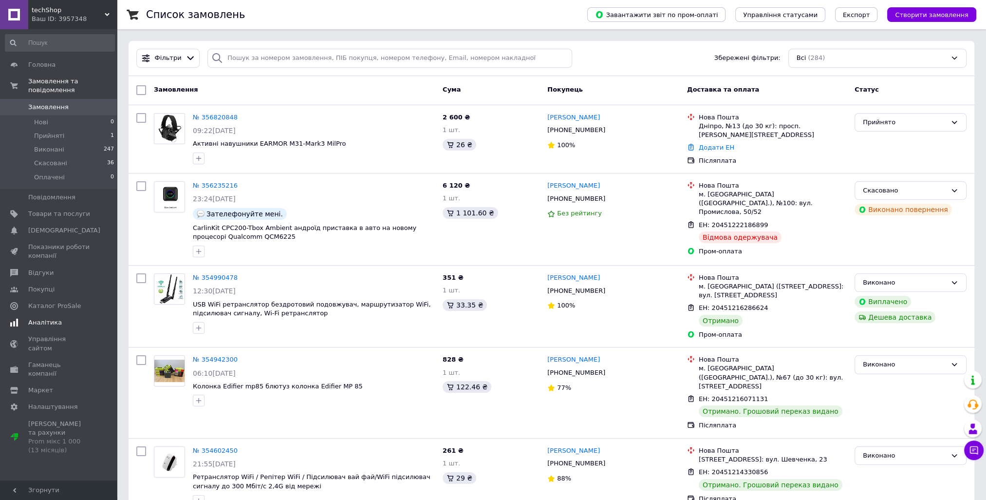
click at [47, 318] on span "Аналітика" at bounding box center [45, 322] width 34 height 9
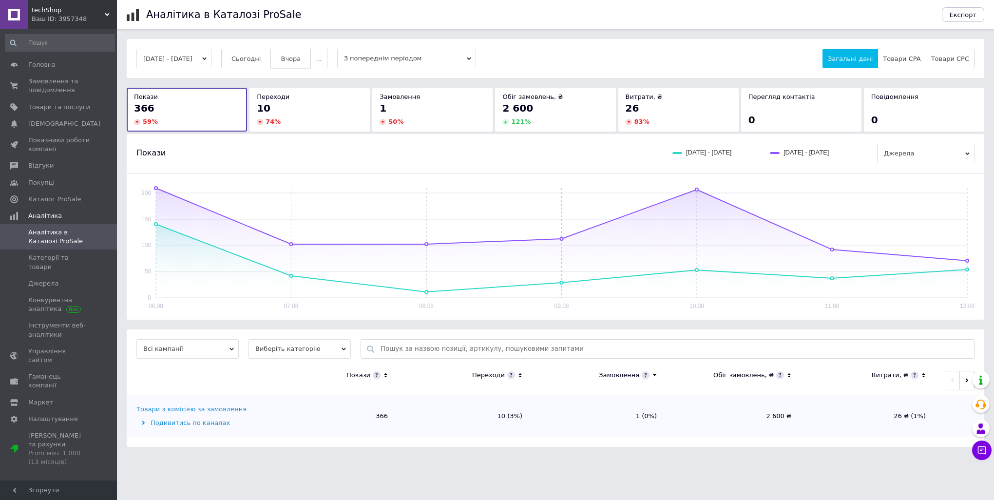
click at [301, 57] on span "Вчора" at bounding box center [291, 58] width 20 height 7
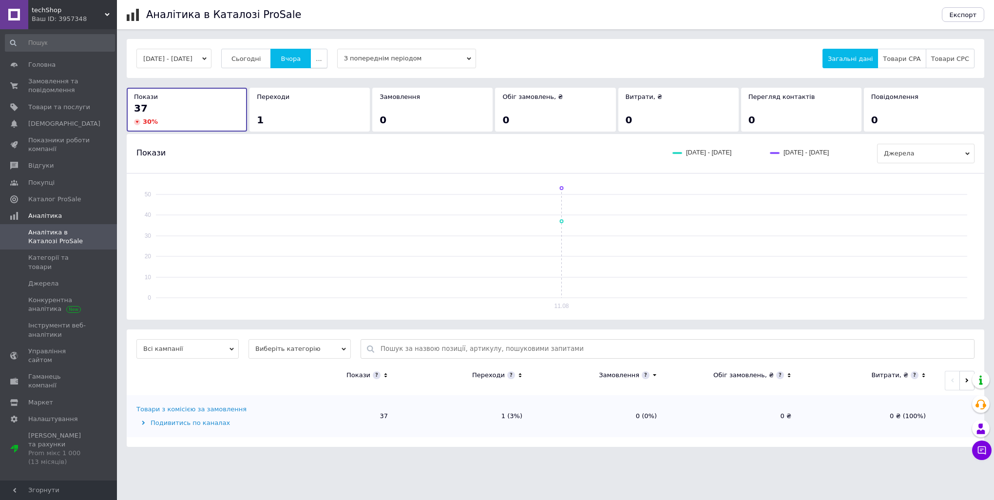
click at [327, 54] on button "..." at bounding box center [318, 58] width 17 height 19
click at [312, 134] on span "60 днів" at bounding box center [300, 134] width 24 height 7
